Goal: Use online tool/utility: Utilize a website feature to perform a specific function

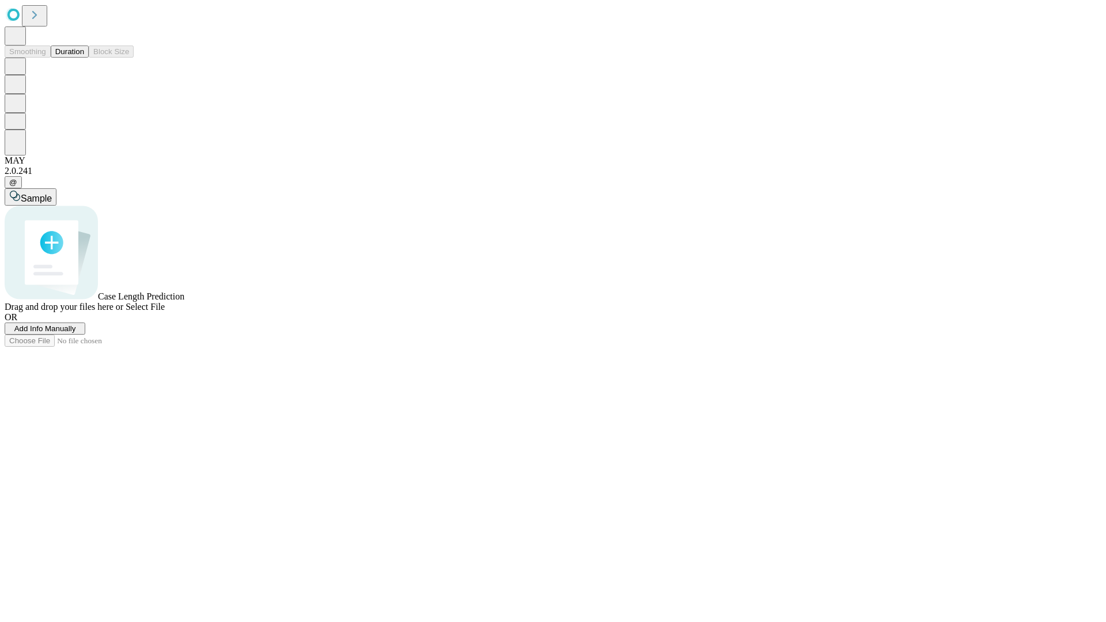
click at [84, 58] on button "Duration" at bounding box center [70, 52] width 38 height 12
click at [76, 333] on span "Add Info Manually" at bounding box center [45, 328] width 62 height 9
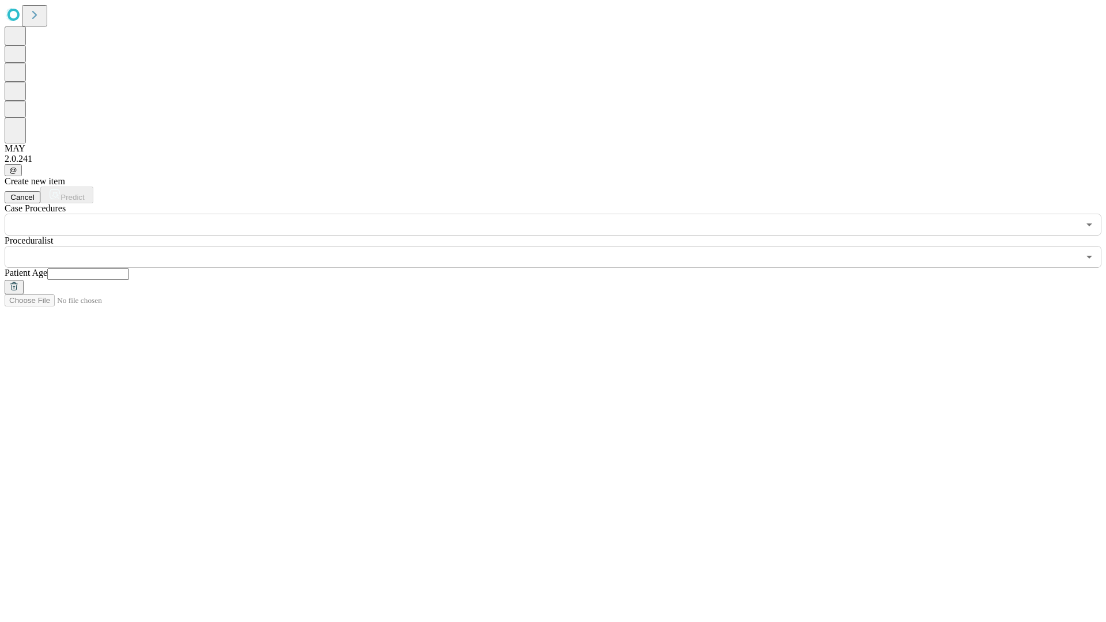
click at [129, 268] on input "text" at bounding box center [88, 274] width 82 height 12
type input "**"
click at [561, 246] on input "text" at bounding box center [542, 257] width 1074 height 22
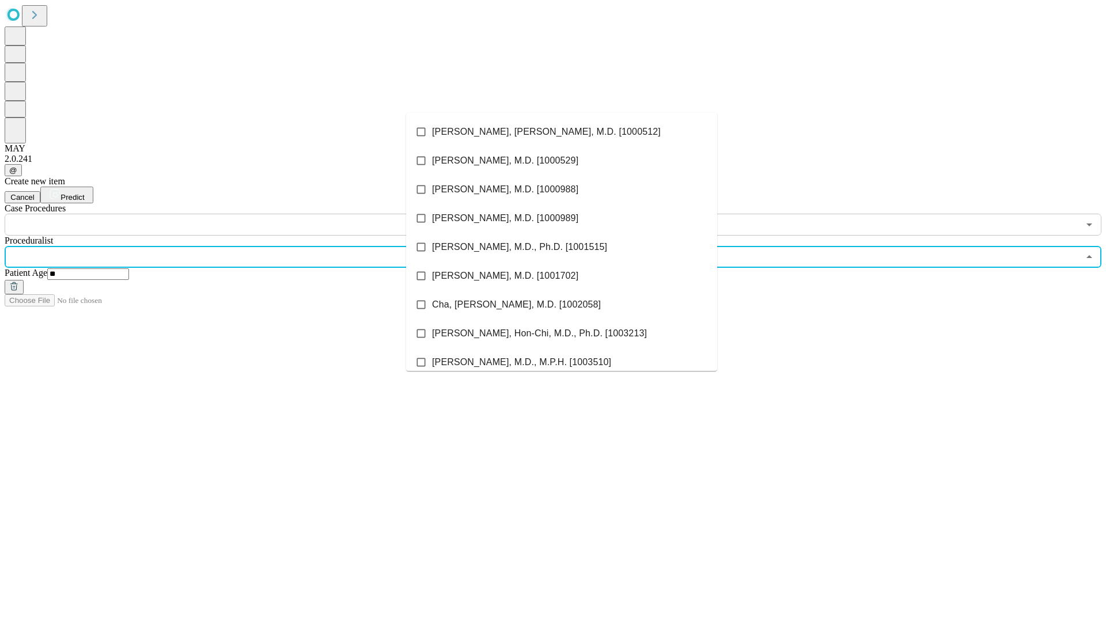
click at [562, 132] on li "[PERSON_NAME], [PERSON_NAME], M.D. [1000512]" at bounding box center [561, 132] width 311 height 29
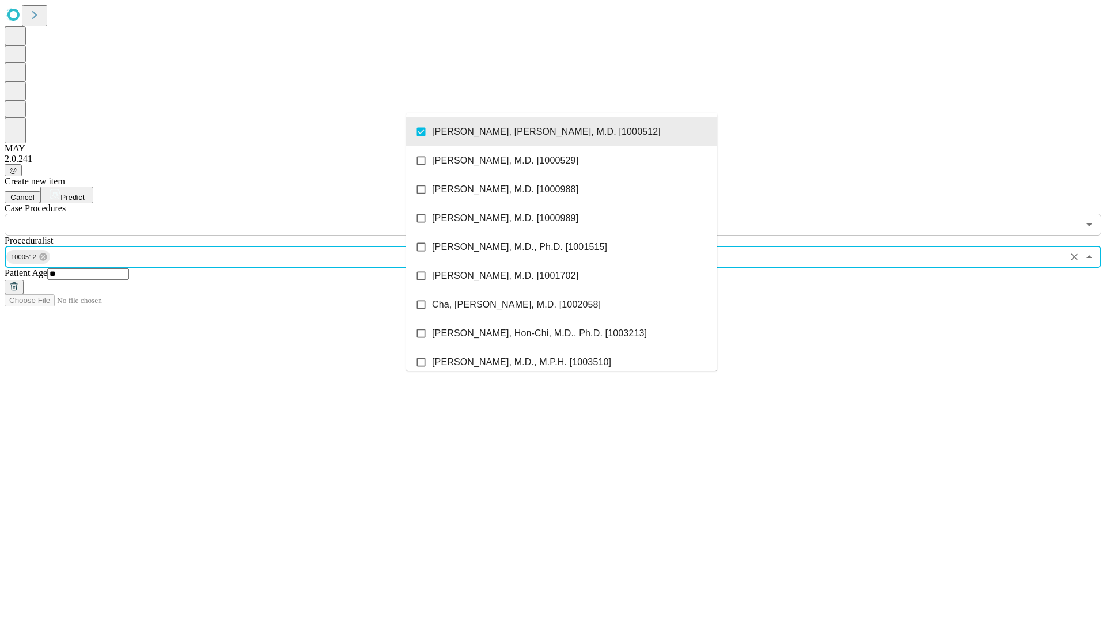
click at [242, 214] on input "text" at bounding box center [542, 225] width 1074 height 22
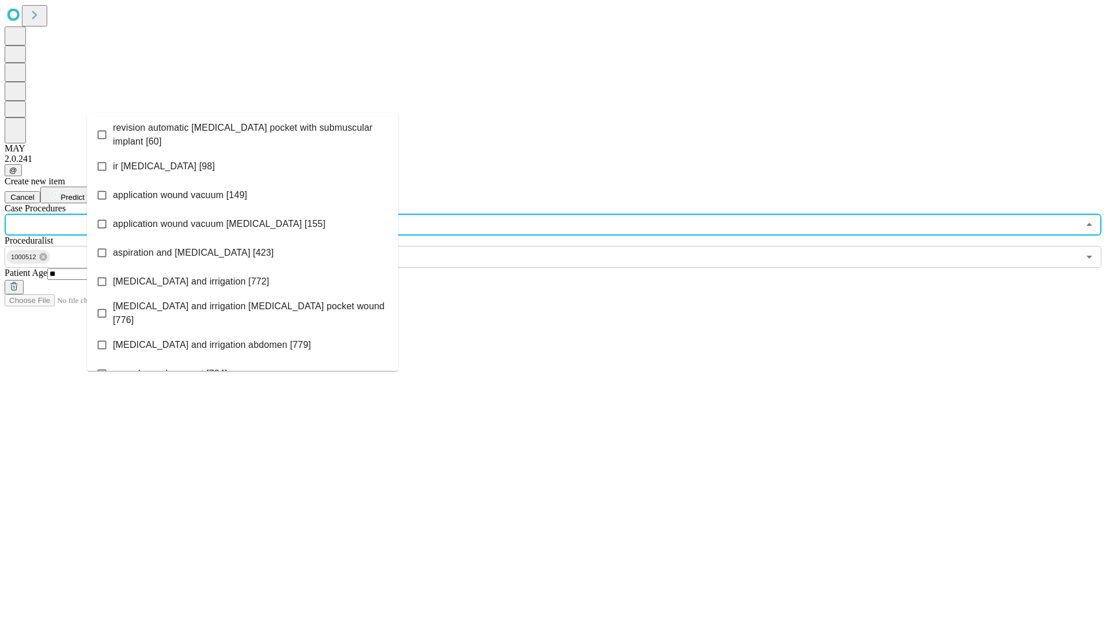
click at [243, 132] on span "revision automatic [MEDICAL_DATA] pocket with submuscular implant [60]" at bounding box center [251, 135] width 276 height 28
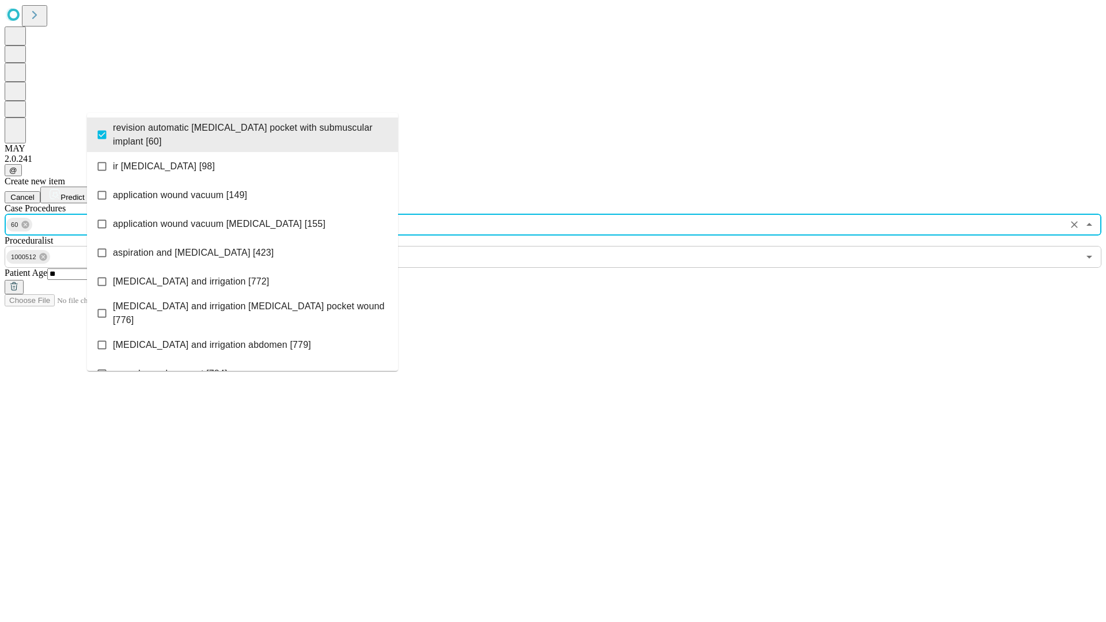
click at [84, 193] on span "Predict" at bounding box center [72, 197] width 24 height 9
